Goal: Task Accomplishment & Management: Use online tool/utility

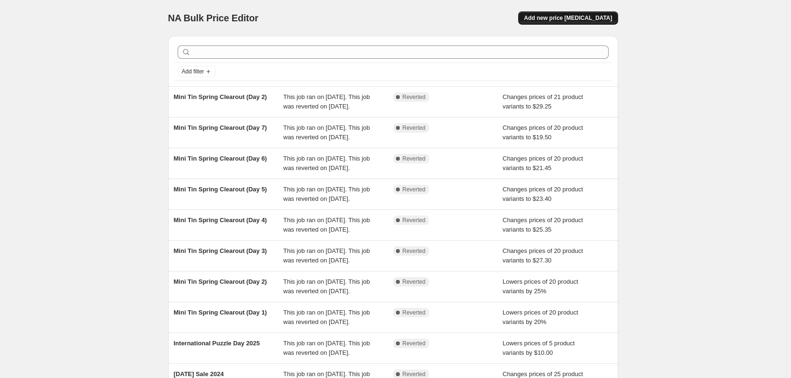
click at [582, 23] on button "Add new price change job" at bounding box center [567, 17] width 99 height 13
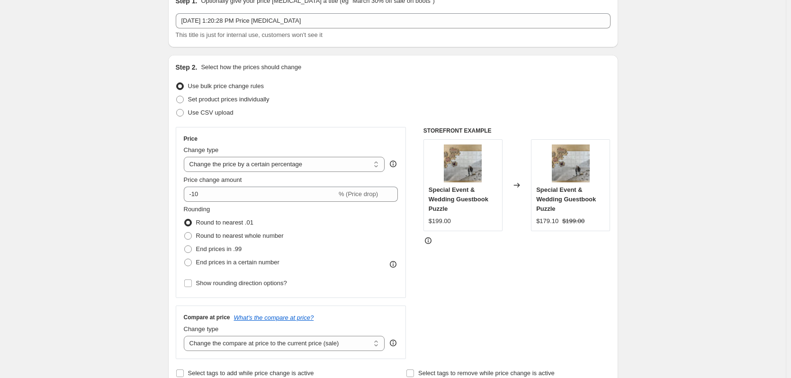
scroll to position [95, 0]
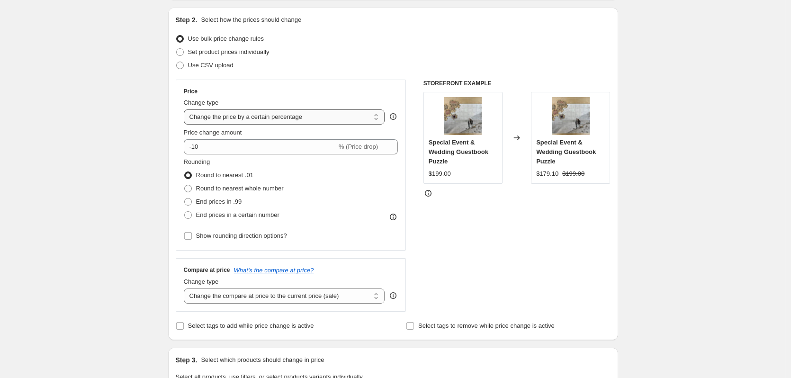
click at [351, 121] on select "Change the price to a certain amount Change the price by a certain amount Chang…" at bounding box center [284, 116] width 201 height 15
select select "to"
click at [186, 109] on select "Change the price to a certain amount Change the price by a certain amount Chang…" at bounding box center [284, 116] width 201 height 15
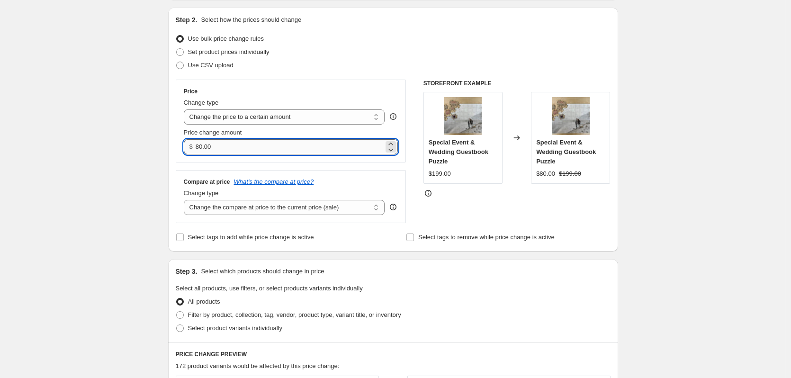
click at [262, 151] on input "80.00" at bounding box center [290, 146] width 188 height 15
type input "8"
click at [225, 147] on input "0.00" at bounding box center [290, 146] width 188 height 15
type input "0"
type input "175.00"
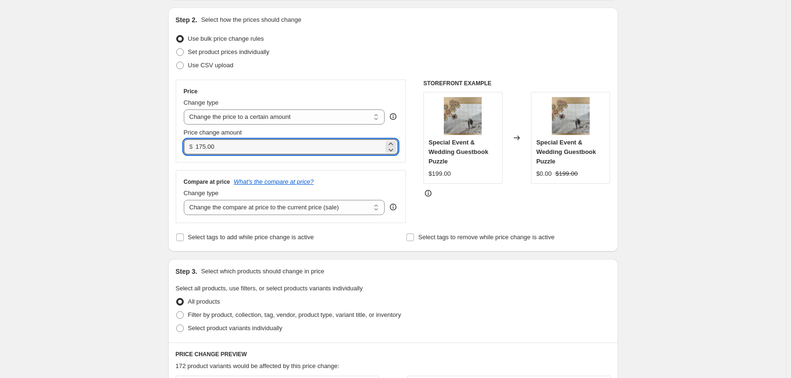
click at [123, 153] on div "Create new price change job. This page is ready Create new price change job Dra…" at bounding box center [393, 334] width 786 height 859
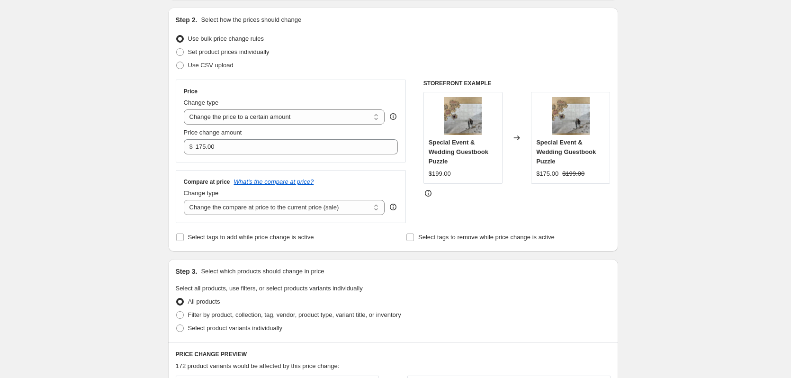
scroll to position [142, 0]
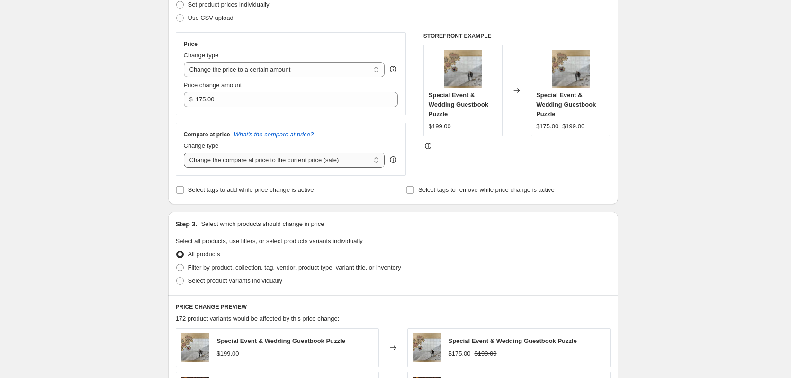
click at [369, 163] on select "Change the compare at price to the current price (sale) Change the compare at p…" at bounding box center [284, 159] width 201 height 15
select select "remove"
click at [186, 152] on select "Change the compare at price to the current price (sale) Change the compare at p…" at bounding box center [284, 159] width 201 height 15
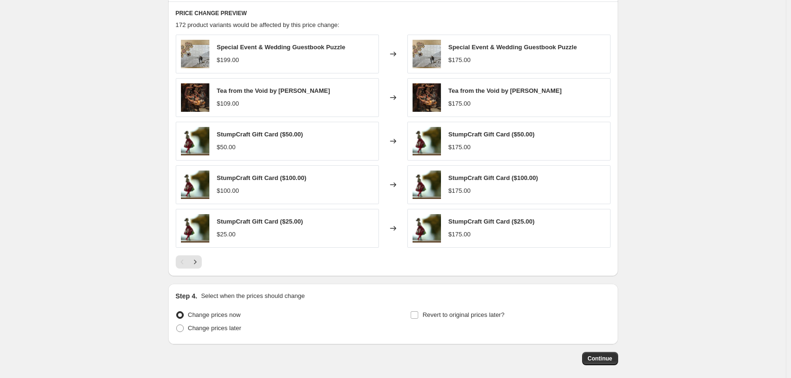
scroll to position [379, 0]
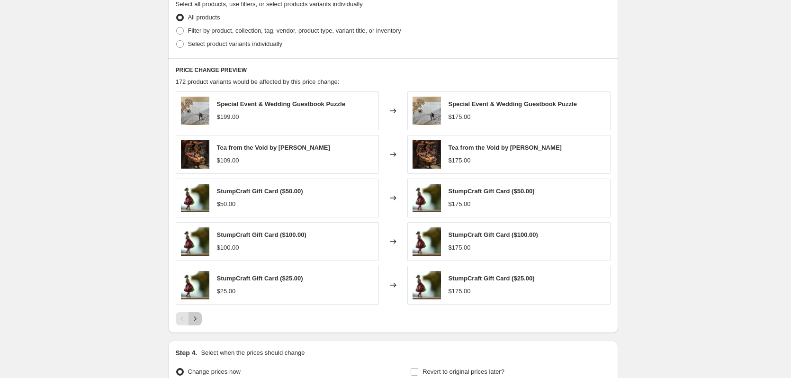
click at [200, 322] on icon "Next" at bounding box center [194, 318] width 9 height 9
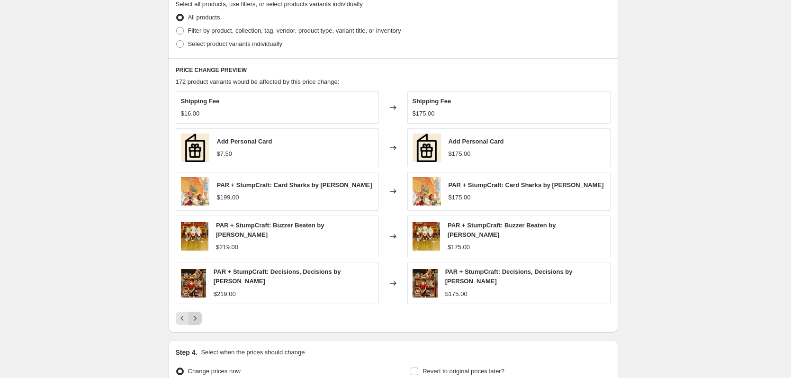
click at [200, 322] on icon "Next" at bounding box center [194, 318] width 9 height 9
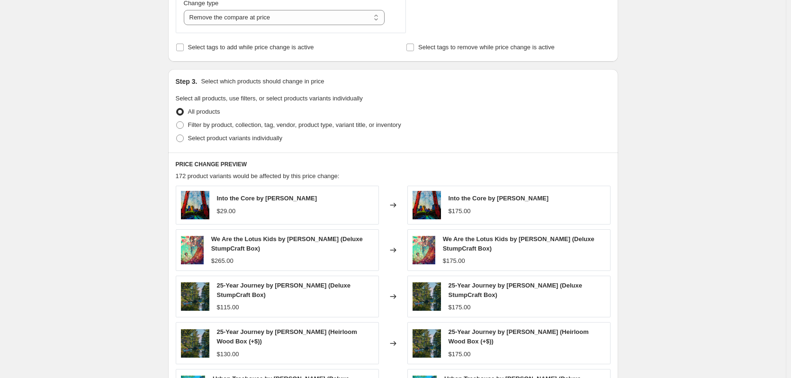
scroll to position [284, 0]
click at [180, 138] on span at bounding box center [180, 139] width 8 height 8
click at [177, 135] on input "Select product variants individually" at bounding box center [176, 135] width 0 height 0
radio input "true"
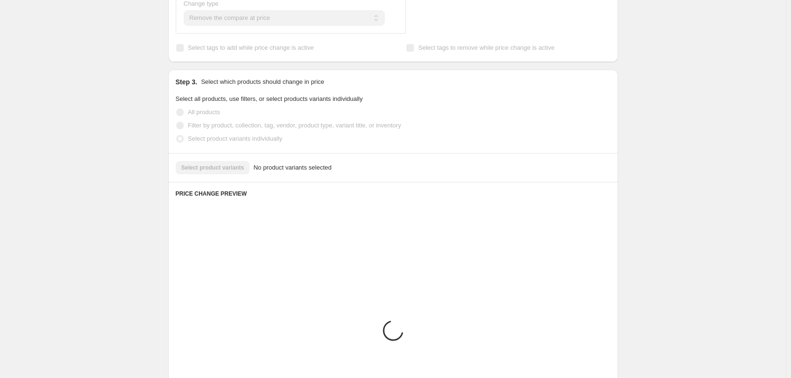
scroll to position [271, 0]
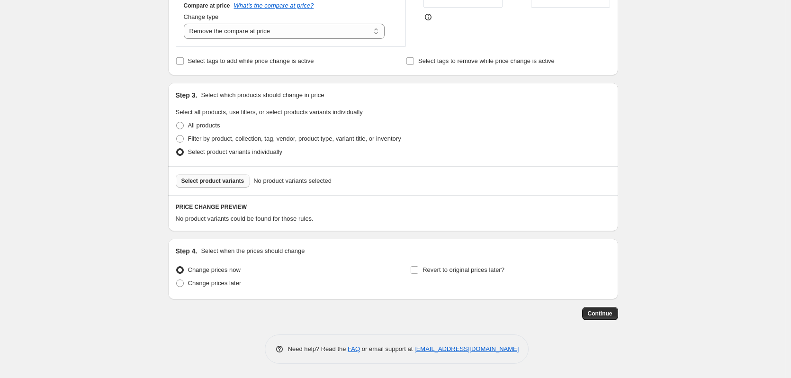
click at [211, 179] on span "Select product variants" at bounding box center [212, 181] width 63 height 8
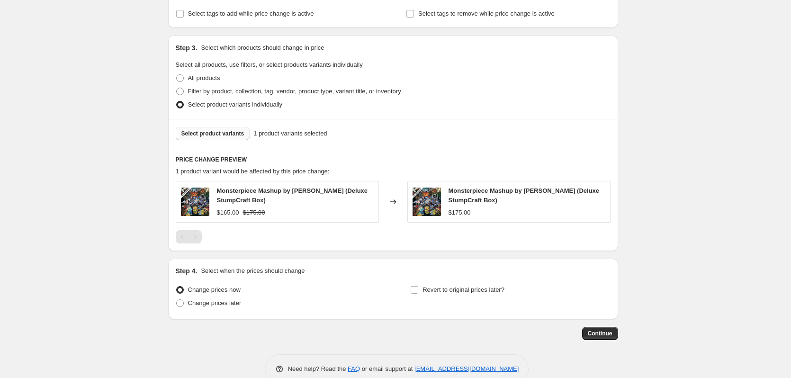
scroll to position [338, 0]
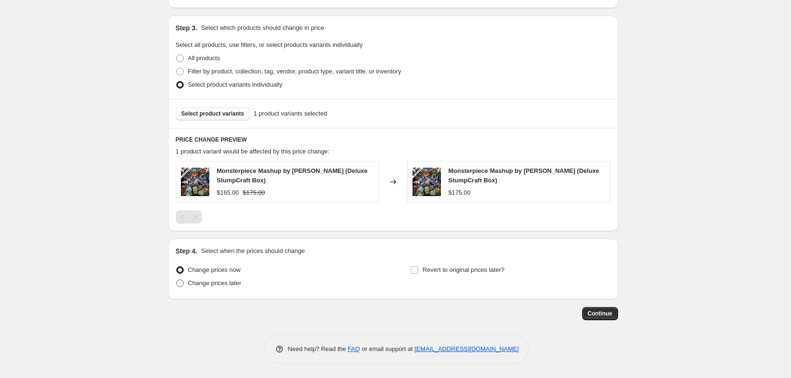
click at [182, 286] on span at bounding box center [180, 283] width 8 height 8
click at [177, 280] on input "Change prices later" at bounding box center [176, 279] width 0 height 0
radio input "true"
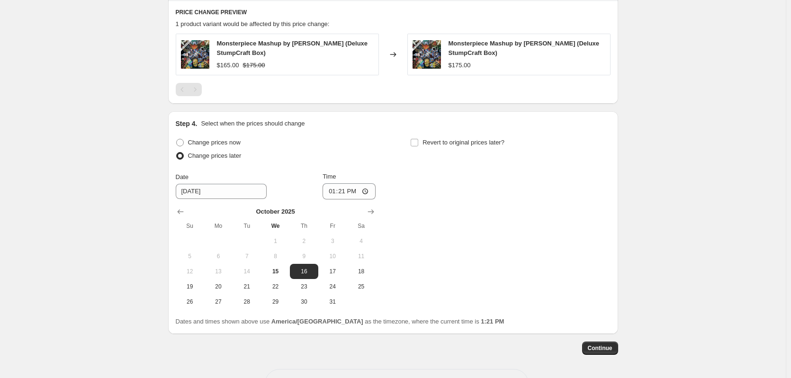
scroll to position [480, 0]
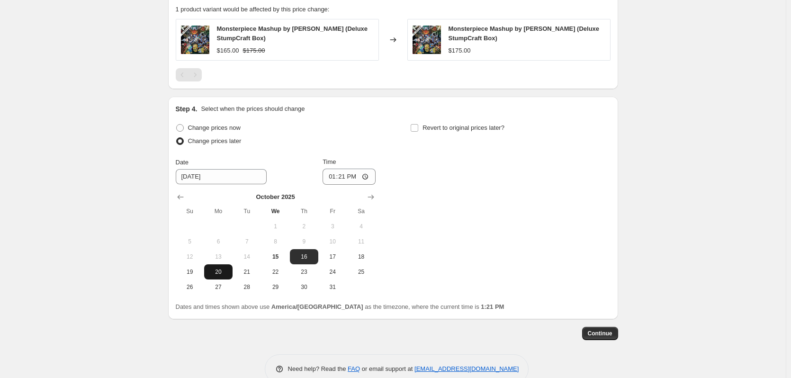
click at [227, 273] on span "20" at bounding box center [218, 272] width 21 height 8
type input "10/20/2025"
click at [367, 174] on input "13:21" at bounding box center [349, 177] width 53 height 16
type input "10:00"
click at [479, 242] on div "Change prices now Change prices later Date 10/20/2025 Time 10:00 October 2025 S…" at bounding box center [393, 207] width 435 height 173
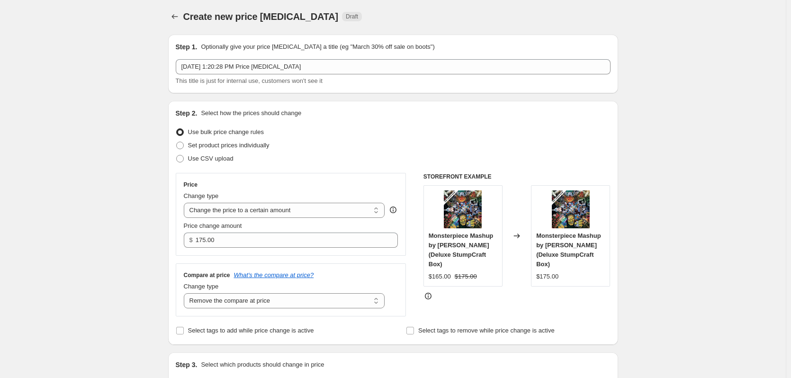
scroll to position [0, 0]
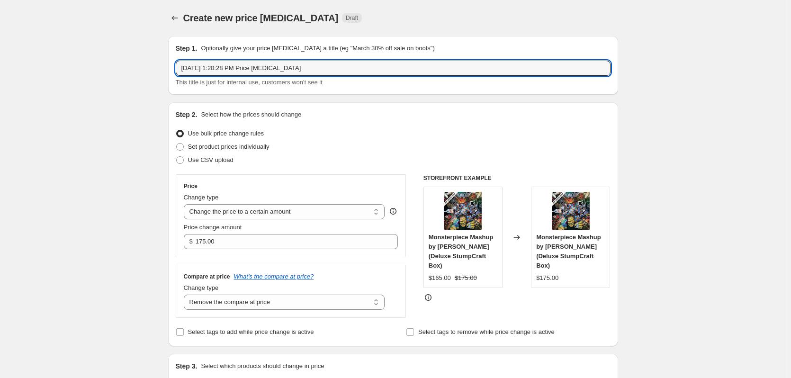
drag, startPoint x: 324, startPoint y: 70, endPoint x: 164, endPoint y: 75, distance: 160.1
type input "Monsterpiece Revert to Regular Price"
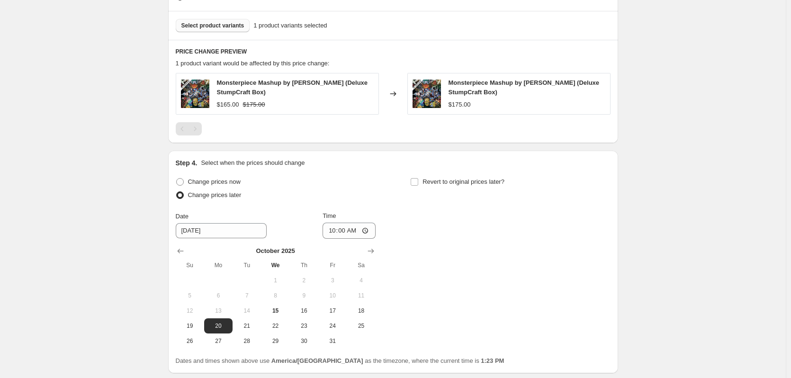
scroll to position [474, 0]
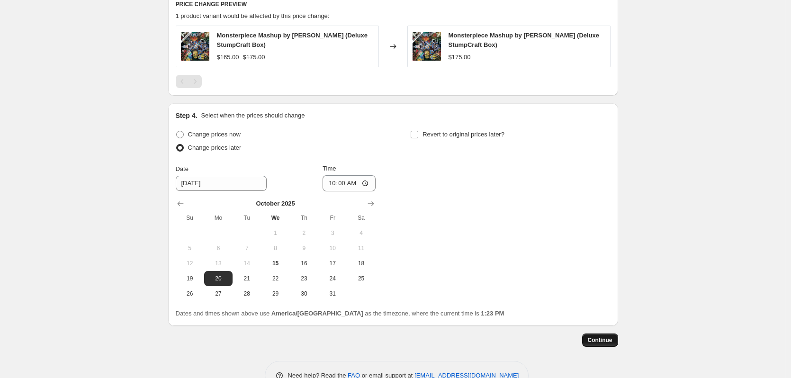
click at [596, 338] on span "Continue" at bounding box center [600, 340] width 25 height 8
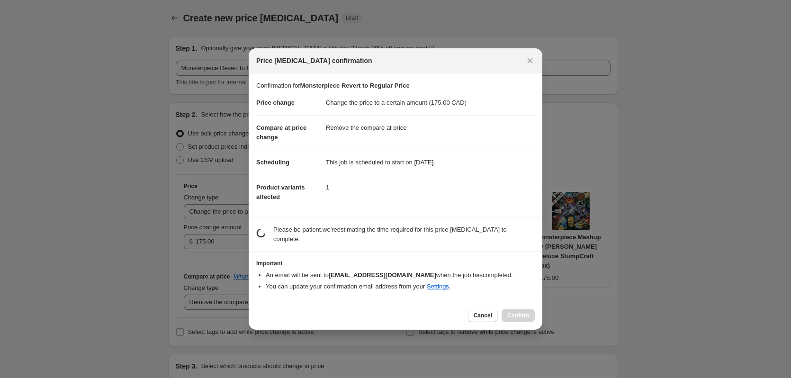
scroll to position [0, 0]
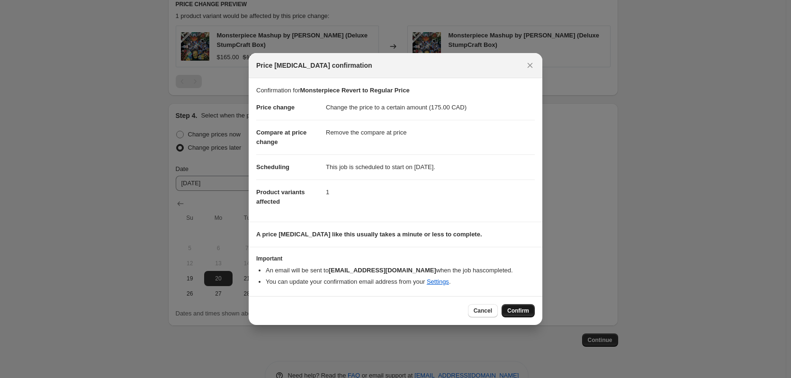
click at [523, 312] on span "Confirm" at bounding box center [518, 311] width 22 height 8
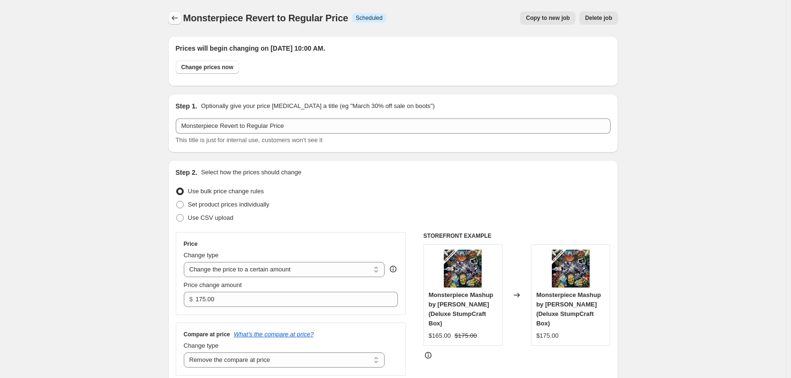
click at [178, 14] on icon "Price change jobs" at bounding box center [174, 17] width 9 height 9
